Goal: Complete application form: Complete application form

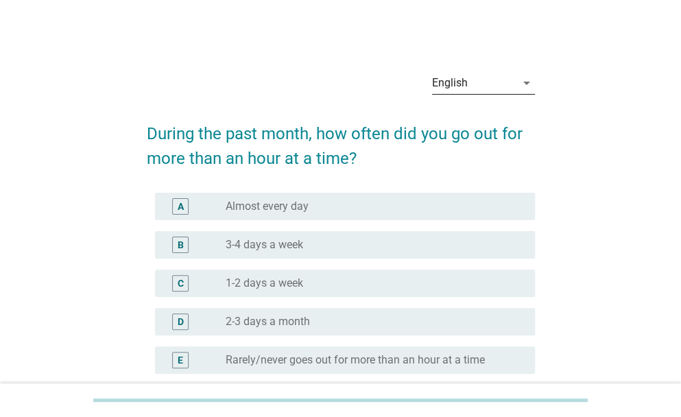
drag, startPoint x: 517, startPoint y: 81, endPoint x: 512, endPoint y: 88, distance: 8.9
click at [516, 82] on div "arrow_drop_down" at bounding box center [525, 83] width 19 height 16
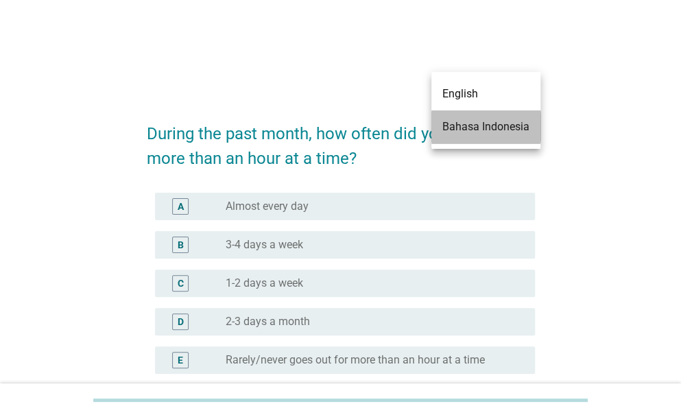
click at [492, 128] on div "Bahasa Indonesia" at bounding box center [485, 127] width 87 height 16
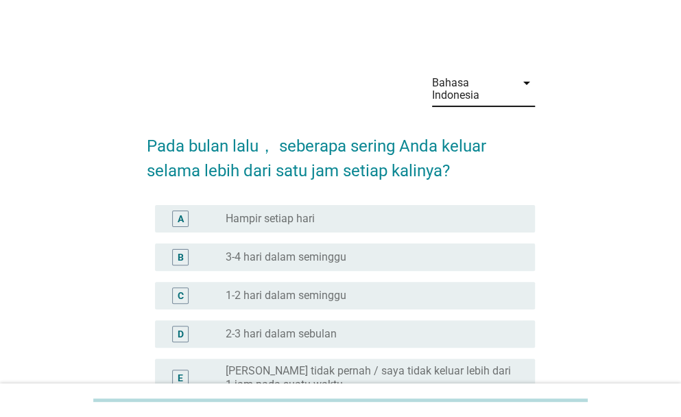
click at [363, 215] on div "radio_button_unchecked Hampir setiap hari" at bounding box center [369, 219] width 287 height 14
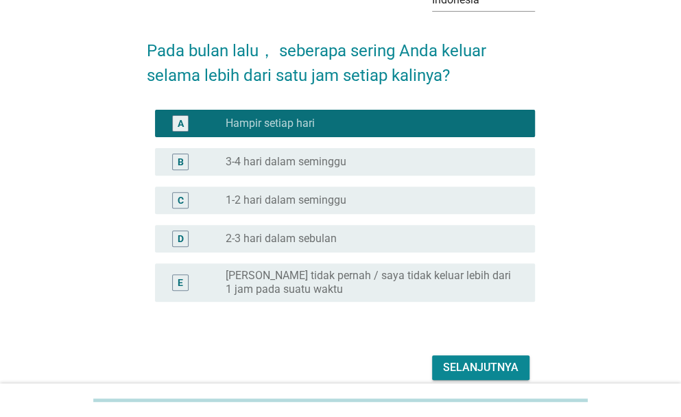
scroll to position [156, 0]
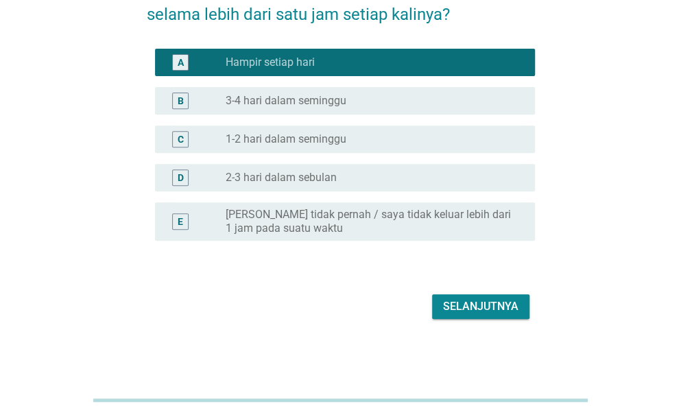
click at [463, 312] on div "Selanjutnya" at bounding box center [480, 306] width 75 height 16
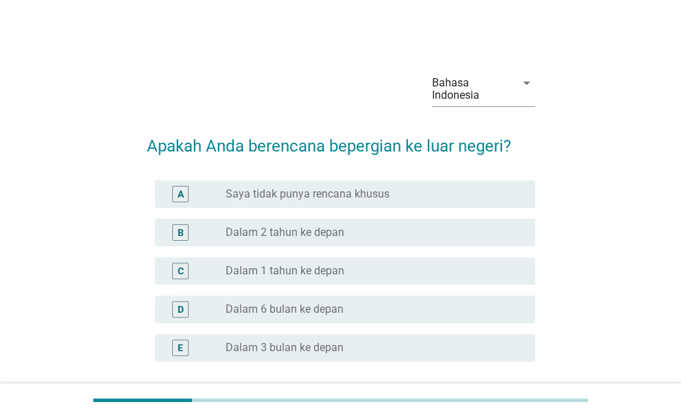
click at [302, 189] on label "Saya tidak punya rencana khusus" at bounding box center [308, 194] width 164 height 14
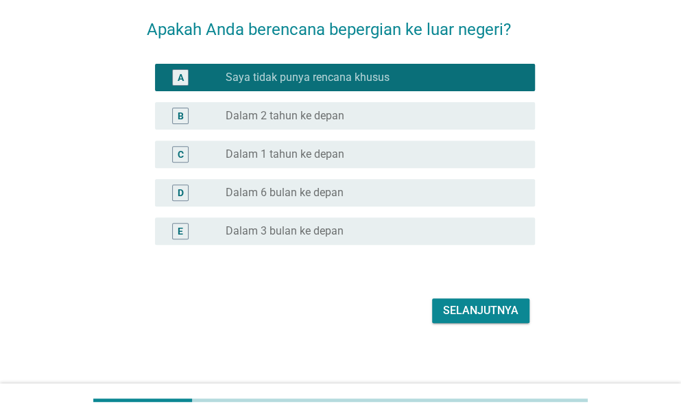
scroll to position [121, 0]
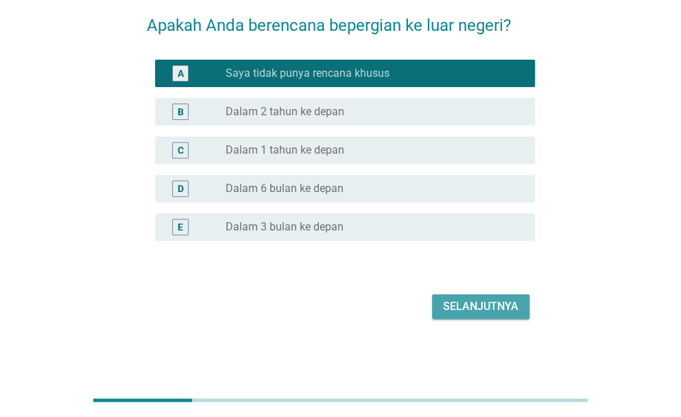
click at [470, 313] on div "Selanjutnya" at bounding box center [480, 306] width 75 height 16
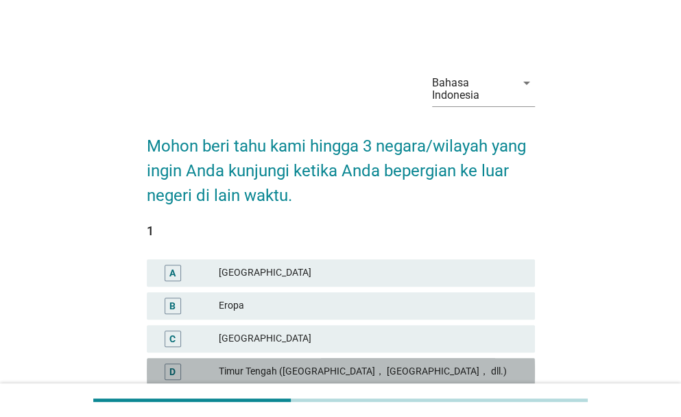
click at [300, 372] on div "Timur Tengah ([GEOGRAPHIC_DATA]， [GEOGRAPHIC_DATA]， dll.)" at bounding box center [371, 371] width 305 height 16
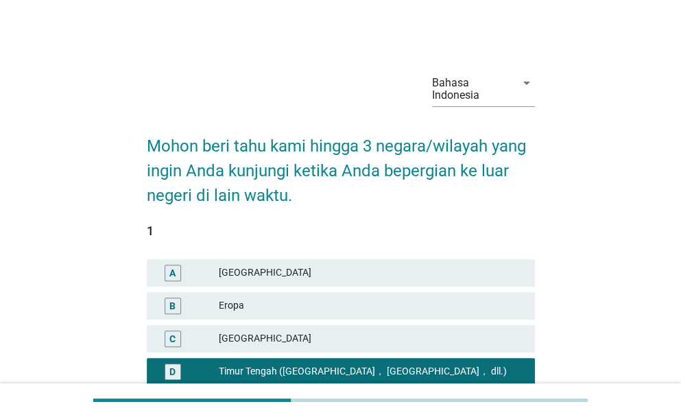
click at [271, 306] on div "Eropa" at bounding box center [371, 306] width 305 height 16
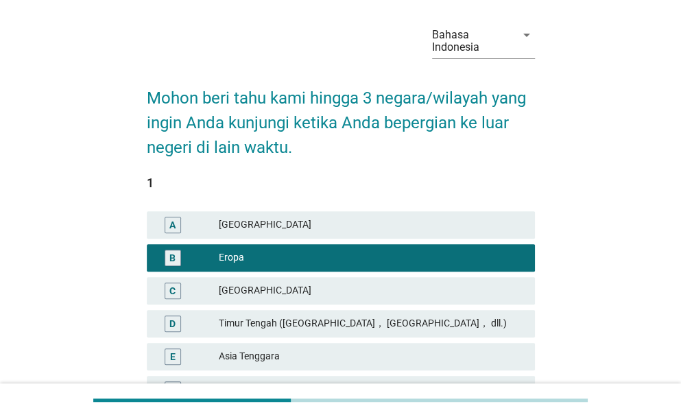
scroll to position [69, 0]
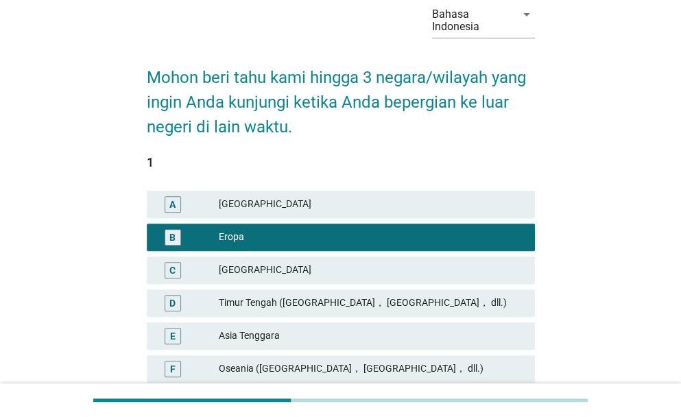
click at [332, 300] on div "Timur Tengah ([GEOGRAPHIC_DATA]， [GEOGRAPHIC_DATA]， dll.)" at bounding box center [371, 303] width 305 height 16
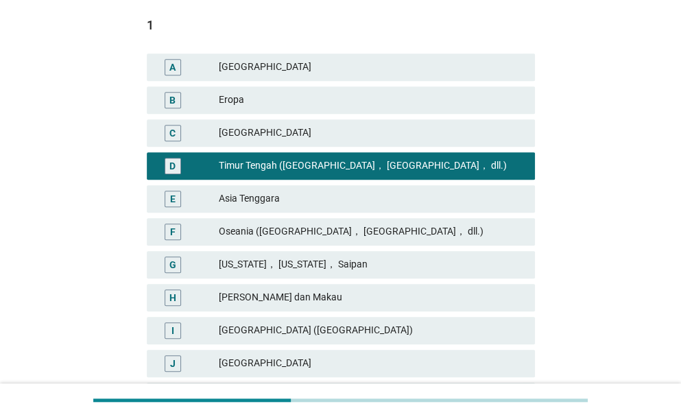
scroll to position [343, 0]
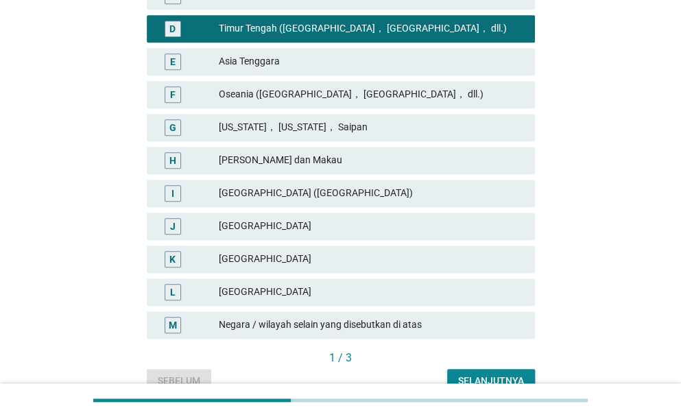
click at [236, 252] on div "[GEOGRAPHIC_DATA]" at bounding box center [371, 259] width 305 height 16
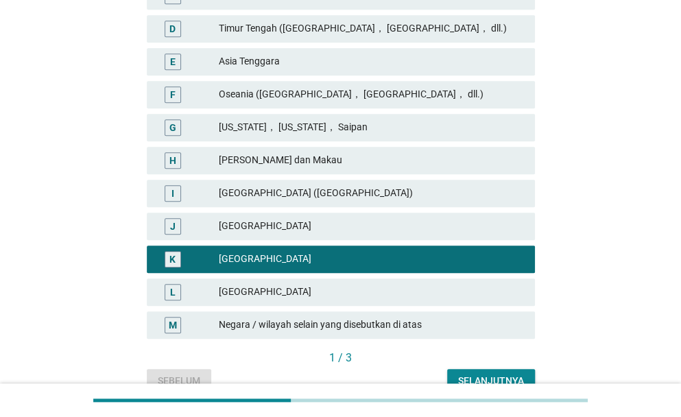
click at [500, 373] on button "Selanjutnya" at bounding box center [491, 381] width 88 height 25
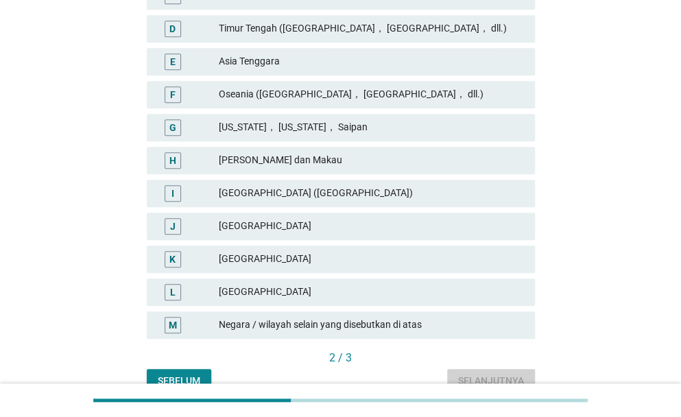
scroll to position [0, 0]
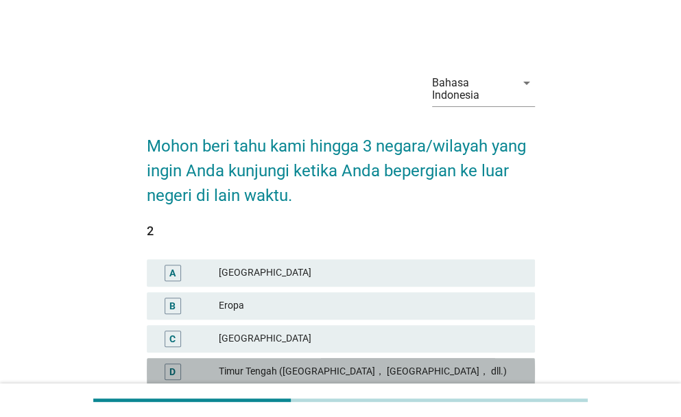
click at [399, 368] on div "Timur Tengah ([GEOGRAPHIC_DATA]， [GEOGRAPHIC_DATA]， dll.)" at bounding box center [371, 371] width 305 height 16
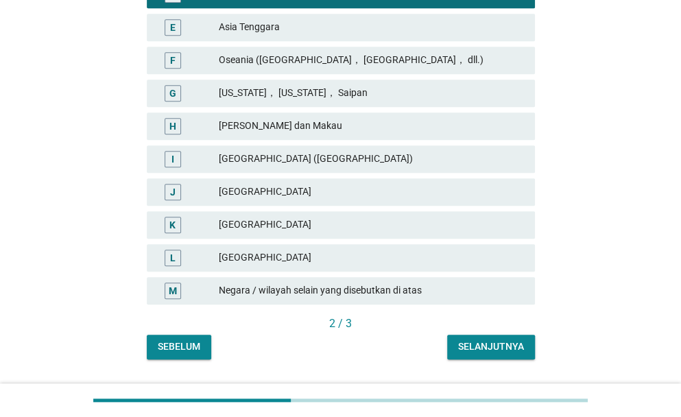
scroll to position [413, 0]
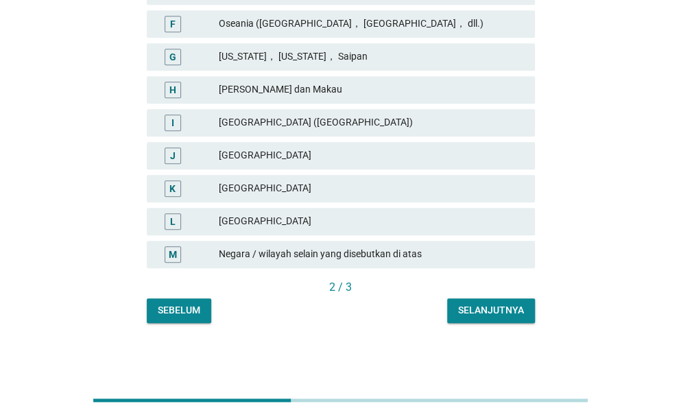
click at [505, 311] on div "Selanjutnya" at bounding box center [491, 310] width 66 height 14
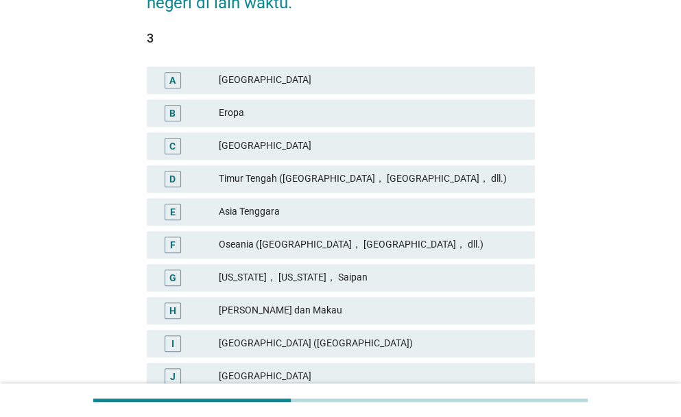
scroll to position [206, 0]
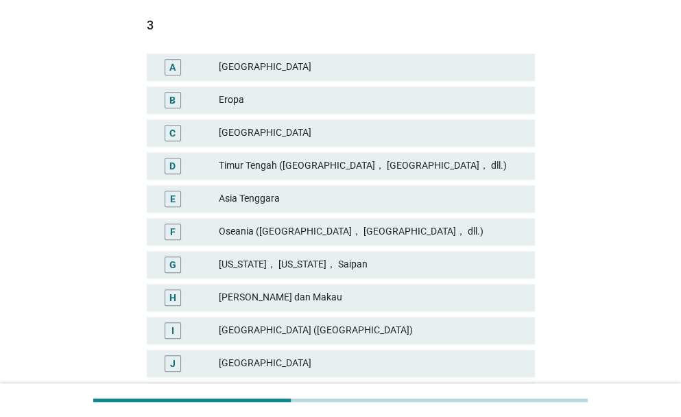
click at [261, 97] on div "Eropa" at bounding box center [371, 100] width 305 height 16
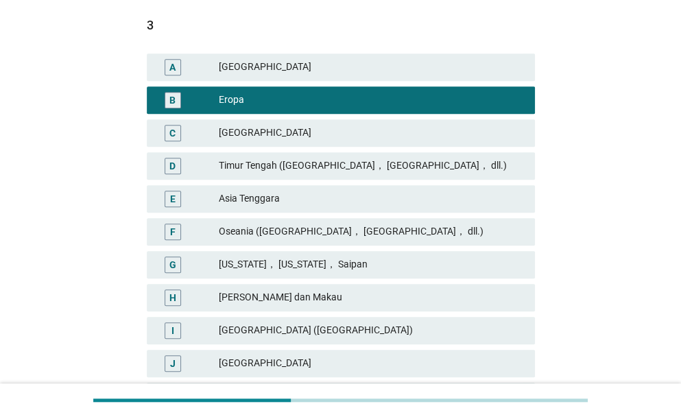
scroll to position [413, 0]
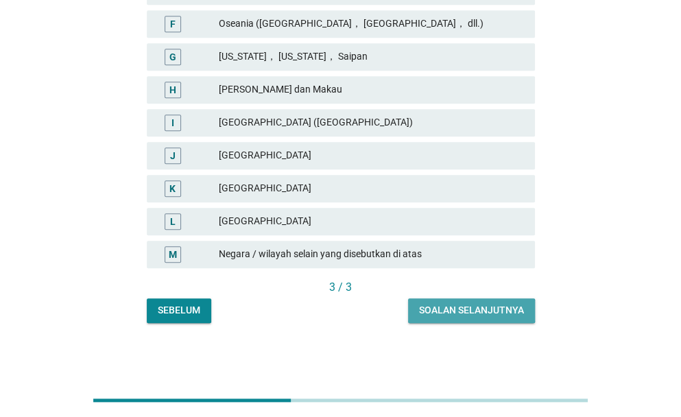
click at [480, 313] on div "Soalan selanjutnya" at bounding box center [471, 310] width 105 height 14
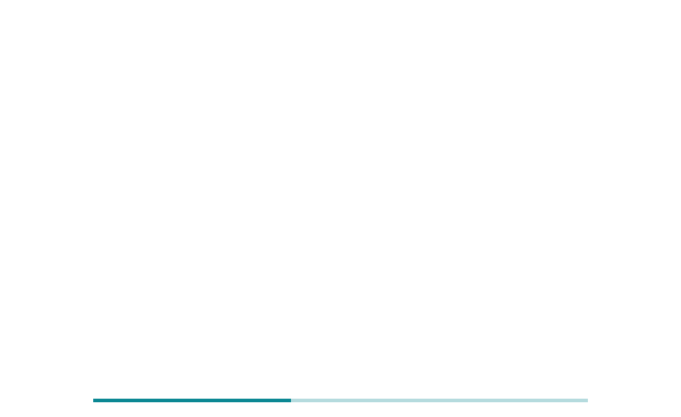
scroll to position [0, 0]
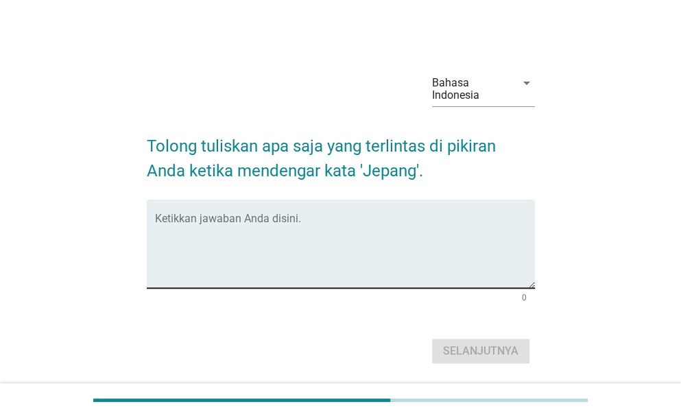
click at [319, 243] on textarea "Ketikkan jawaban Anda disini." at bounding box center [345, 252] width 380 height 72
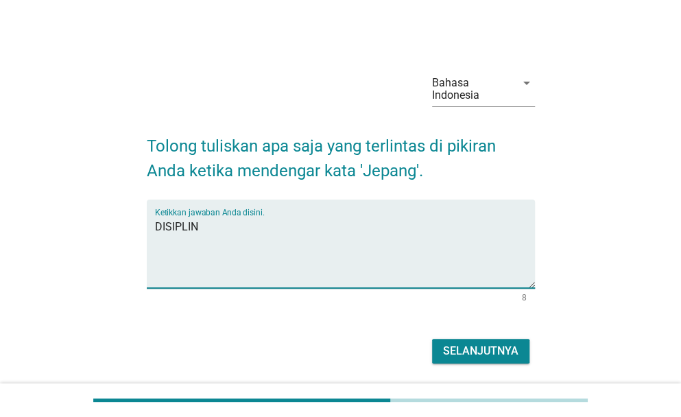
type textarea "DISIPLIN"
click at [481, 352] on div "Selanjutnya" at bounding box center [480, 351] width 75 height 16
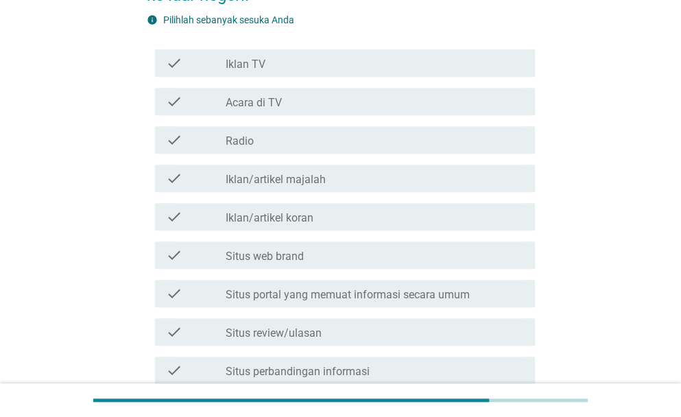
scroll to position [206, 0]
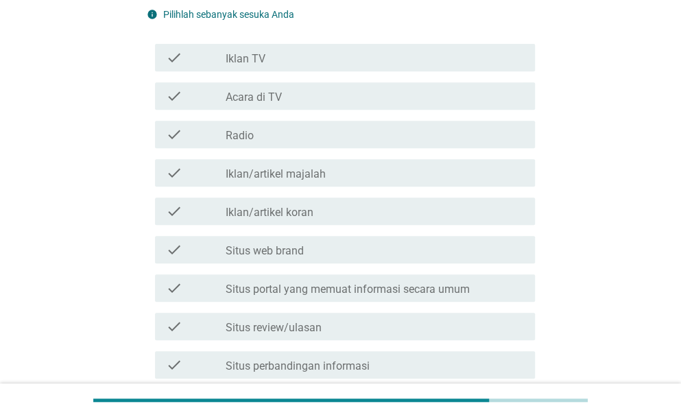
click at [298, 175] on label "Iklan/artikel majalah" at bounding box center [276, 174] width 100 height 14
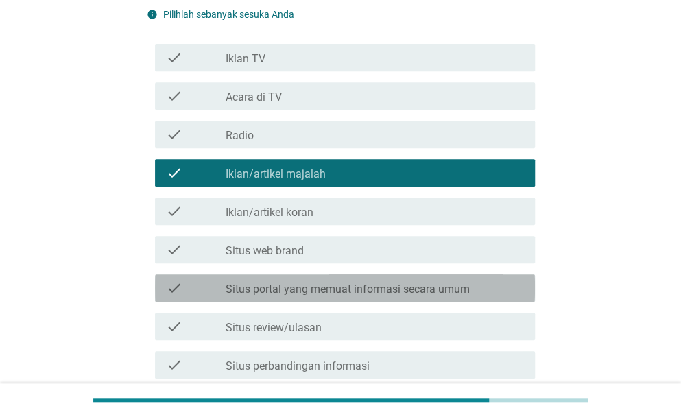
click at [325, 285] on label "Situs portal yang memuat informasi secara umum" at bounding box center [348, 289] width 244 height 14
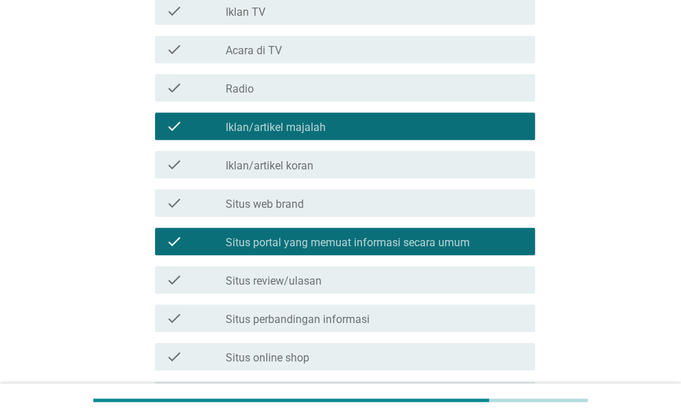
scroll to position [274, 0]
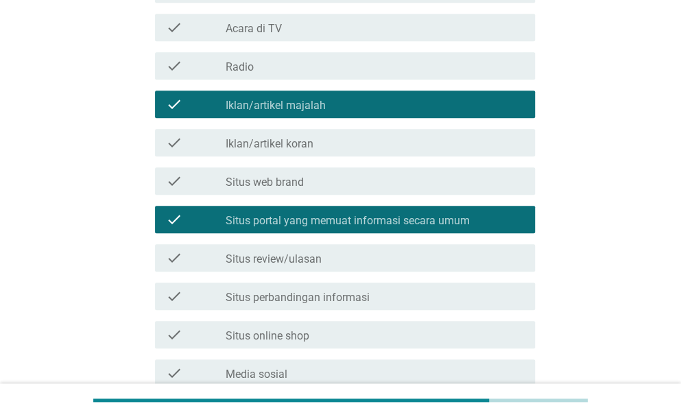
click at [317, 263] on label "Situs review/ulasan" at bounding box center [274, 259] width 96 height 14
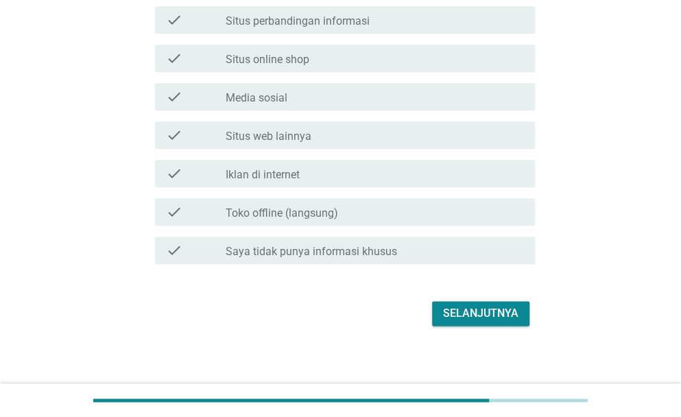
scroll to position [557, 0]
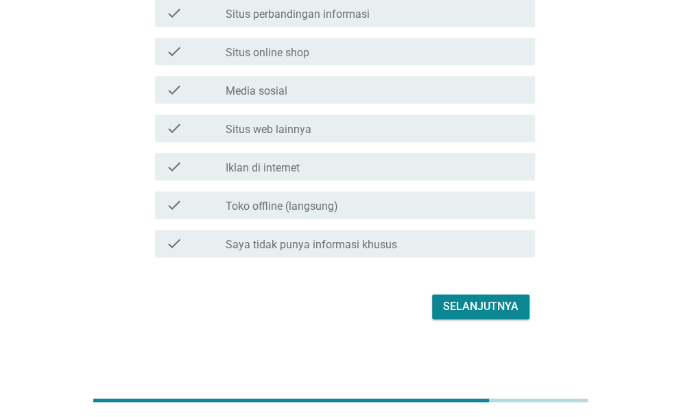
click at [459, 311] on div "Selanjutnya" at bounding box center [480, 306] width 75 height 16
